Goal: Navigation & Orientation: Find specific page/section

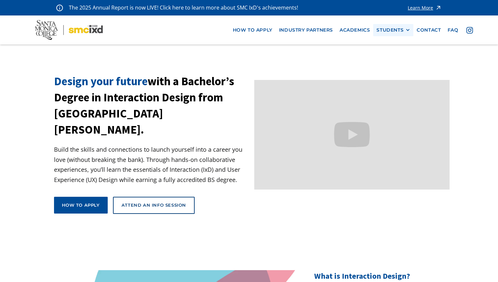
click at [386, 33] on div "STUDENTS PROspective Students GRAD SHOW 2025 Current Students Alumni" at bounding box center [393, 30] width 40 height 12
click at [389, 27] on div "STUDENTS" at bounding box center [389, 30] width 27 height 6
click at [388, 67] on link "Alumni" at bounding box center [405, 66] width 59 height 12
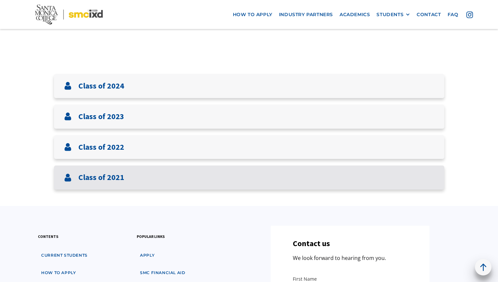
scroll to position [220, 0]
click at [109, 175] on h3 "Class of 2021" at bounding box center [101, 178] width 46 height 10
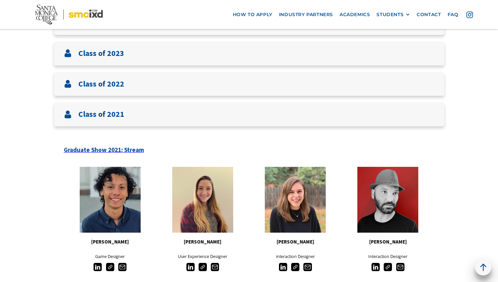
scroll to position [280, 0]
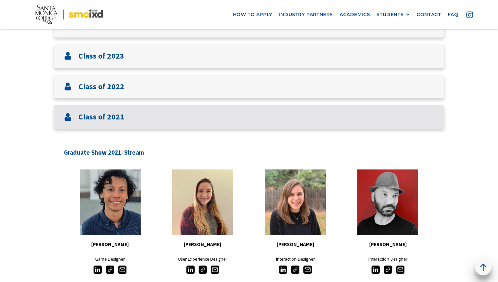
click at [111, 125] on div "Class of 2021" at bounding box center [249, 117] width 390 height 24
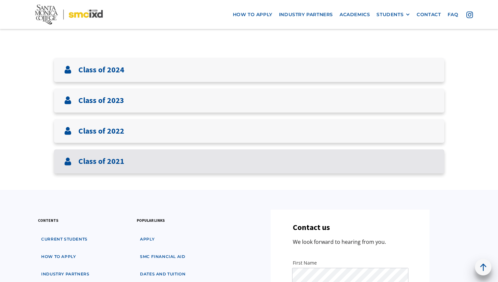
scroll to position [234, 0]
